Goal: Download file/media

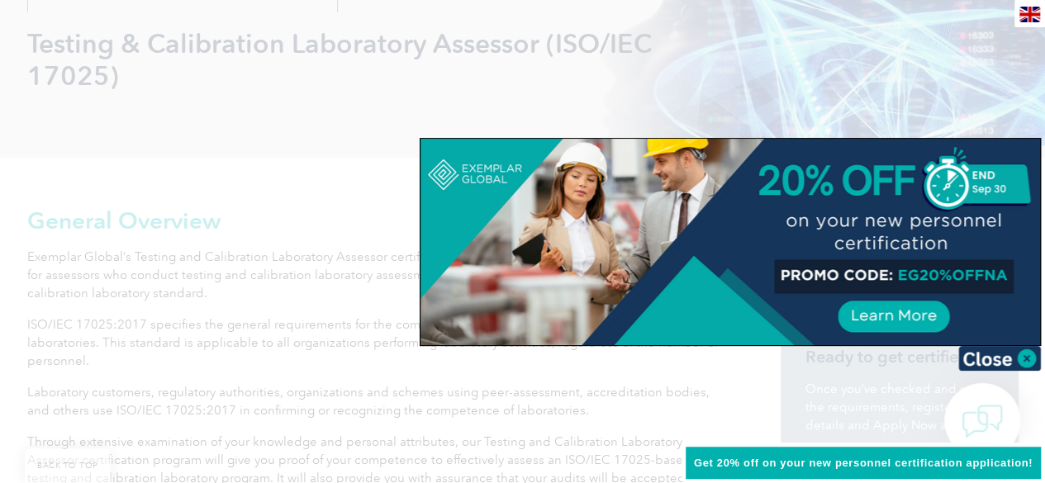
scroll to position [248, 0]
click at [1020, 358] on img at bounding box center [999, 358] width 83 height 25
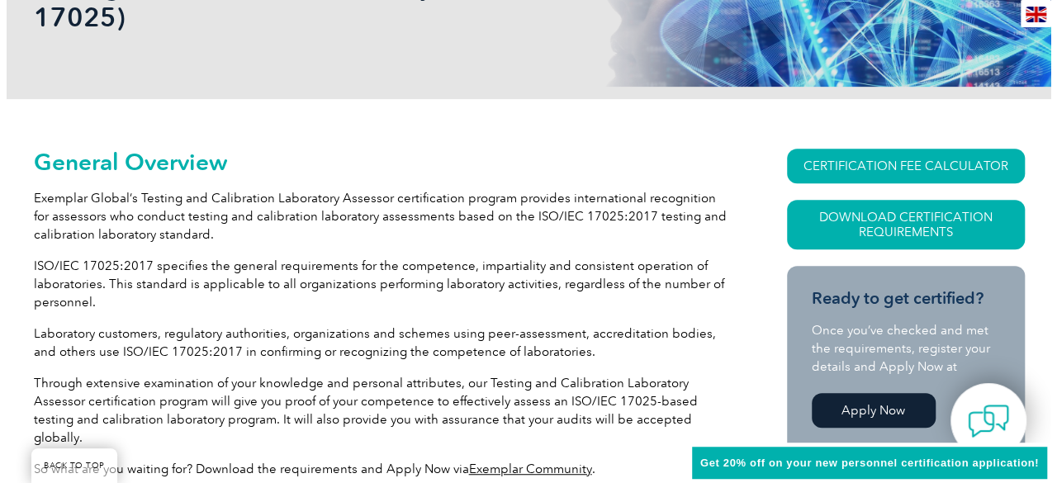
scroll to position [330, 0]
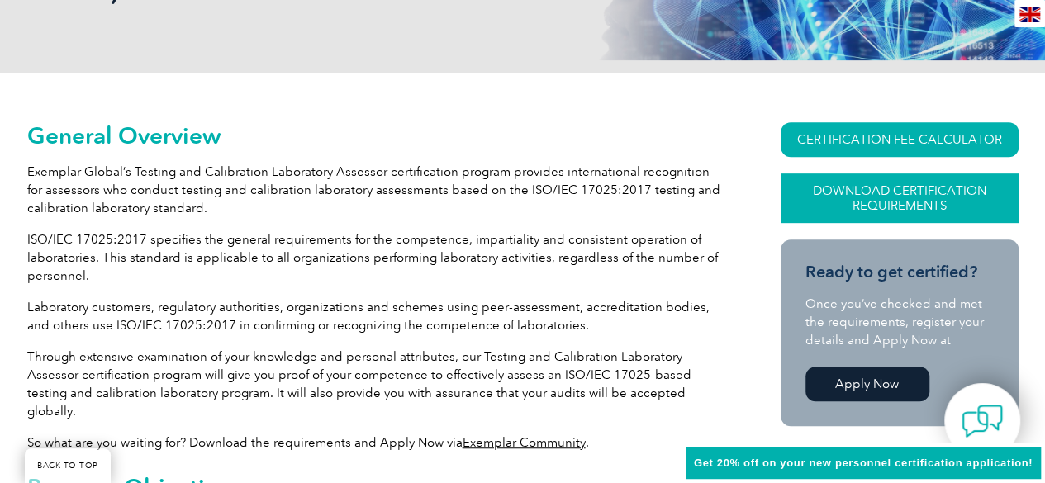
click at [878, 192] on link "Download Certification Requirements" at bounding box center [900, 198] width 238 height 50
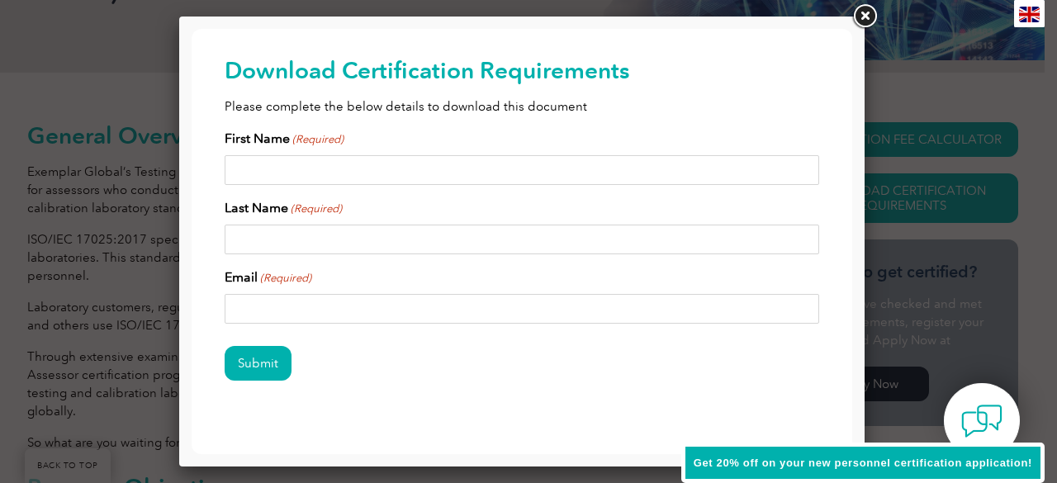
scroll to position [0, 0]
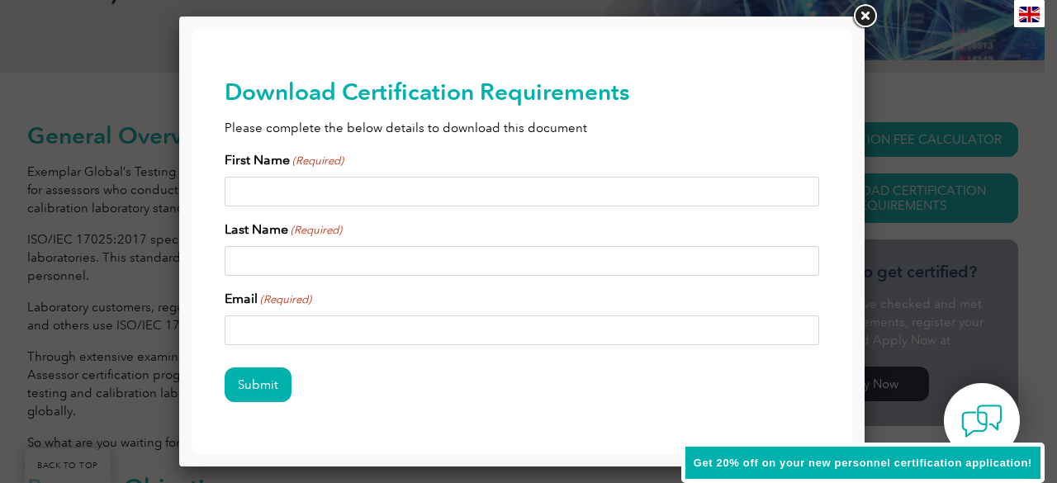
click at [342, 189] on input "First Name (Required)" at bounding box center [522, 192] width 595 height 30
type input "kiran"
type input "[PERSON_NAME]"
click at [300, 327] on input "Email (Required)" at bounding box center [522, 331] width 595 height 30
type input "K"
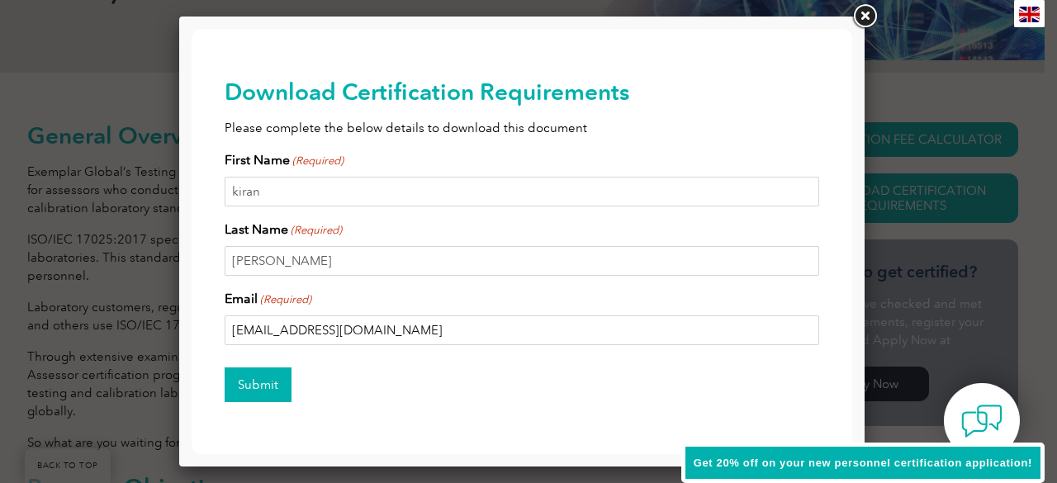
type input "[EMAIL_ADDRESS][DOMAIN_NAME]"
click at [264, 379] on input "Submit" at bounding box center [258, 385] width 67 height 35
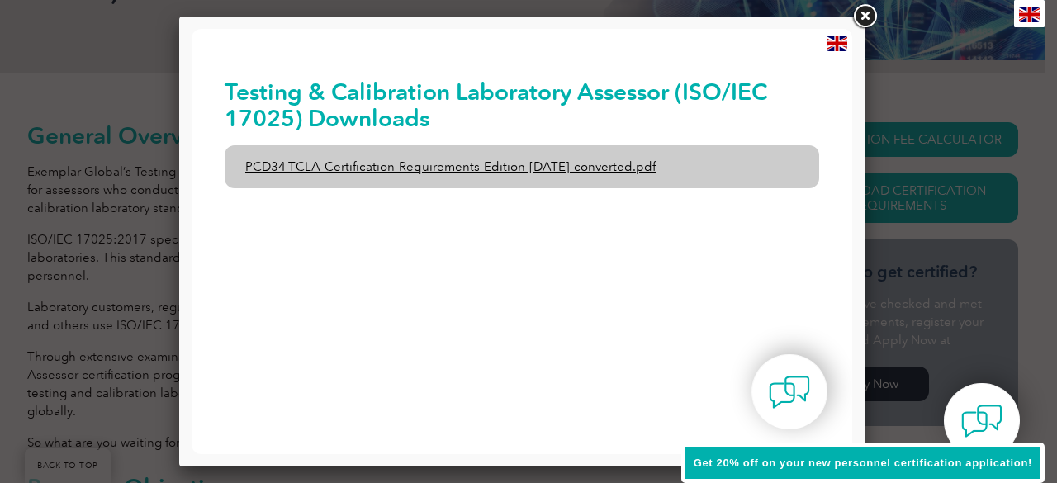
click at [595, 169] on link "PCD34-TCLA-Certification-Requirements-Edition-[DATE]-converted.pdf" at bounding box center [522, 166] width 595 height 43
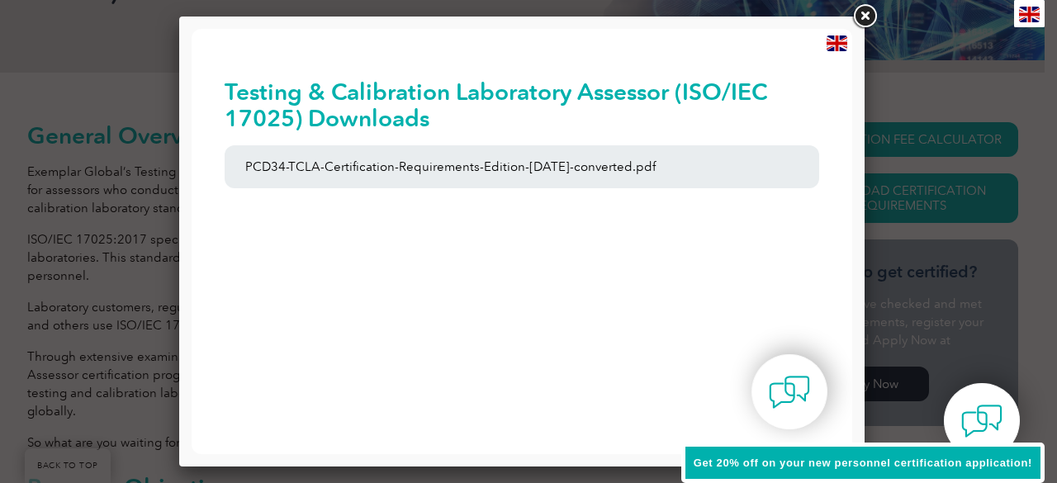
click at [864, 16] on link at bounding box center [865, 17] width 30 height 30
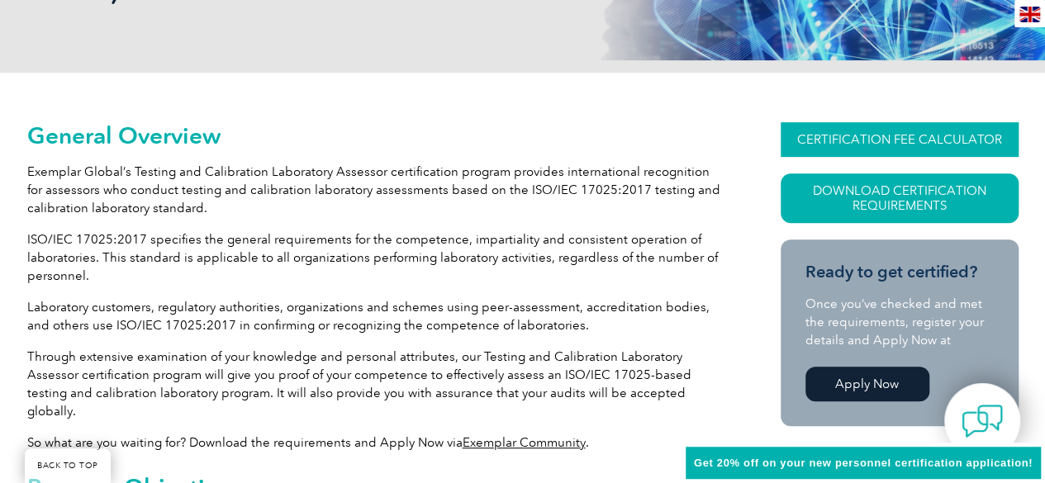
click at [897, 140] on link "CERTIFICATION FEE CALCULATOR" at bounding box center [900, 139] width 238 height 35
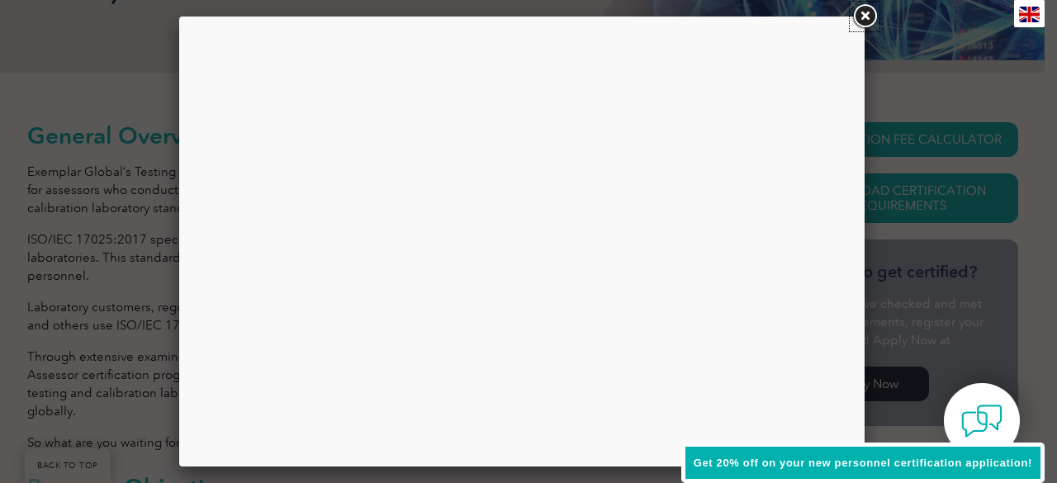
click at [870, 13] on link at bounding box center [865, 17] width 30 height 30
